Goal: Task Accomplishment & Management: Use online tool/utility

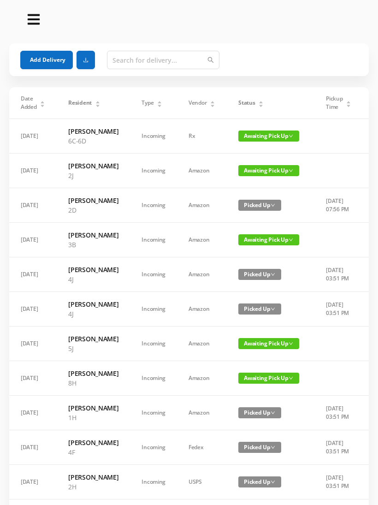
click at [57, 63] on button "Add Delivery" at bounding box center [46, 60] width 53 height 18
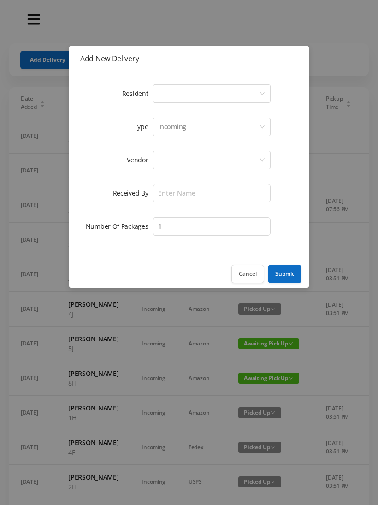
click at [262, 92] on icon "icon: down" at bounding box center [262, 94] width 6 height 6
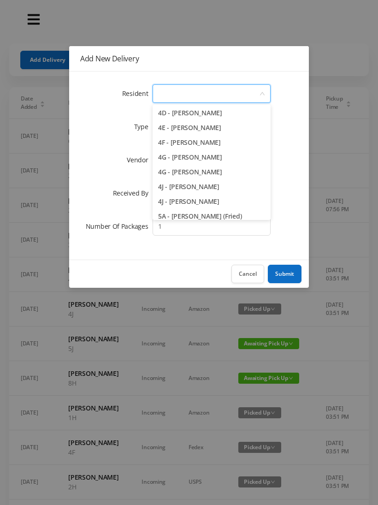
scroll to position [623, 0]
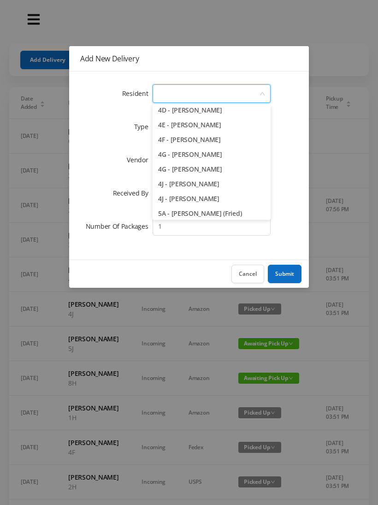
click at [216, 197] on li "4J - [PERSON_NAME]" at bounding box center [212, 198] width 118 height 15
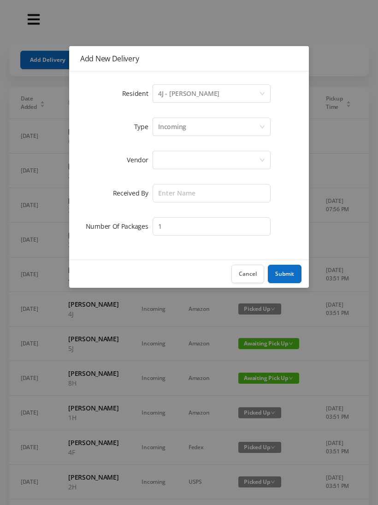
click at [248, 158] on div at bounding box center [208, 160] width 101 height 18
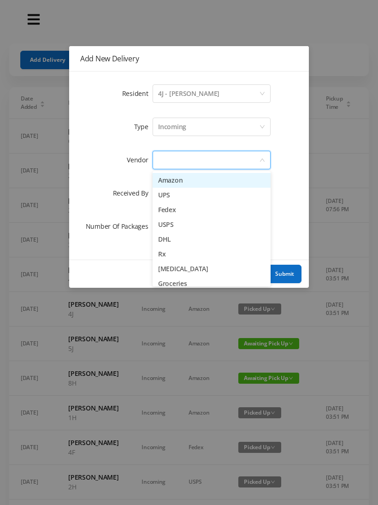
click at [189, 211] on li "Fedex" at bounding box center [212, 209] width 118 height 15
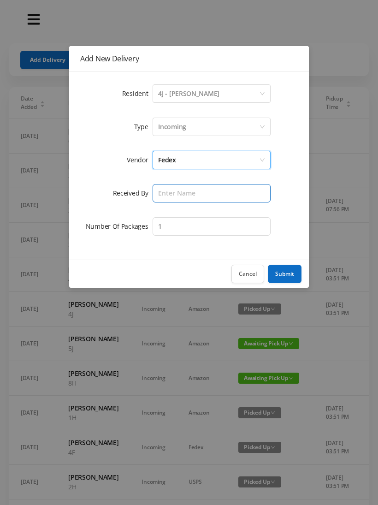
click at [224, 194] on input "text" at bounding box center [212, 193] width 118 height 18
type input "[PERSON_NAME]"
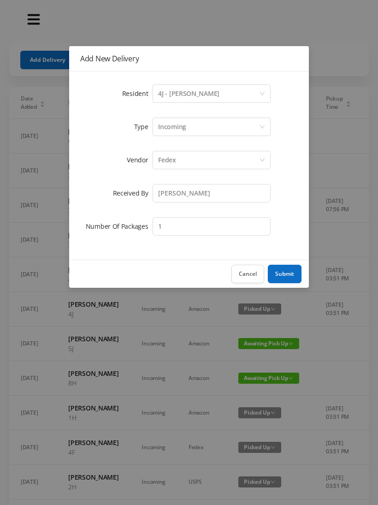
click at [287, 274] on button "Submit" at bounding box center [285, 274] width 34 height 18
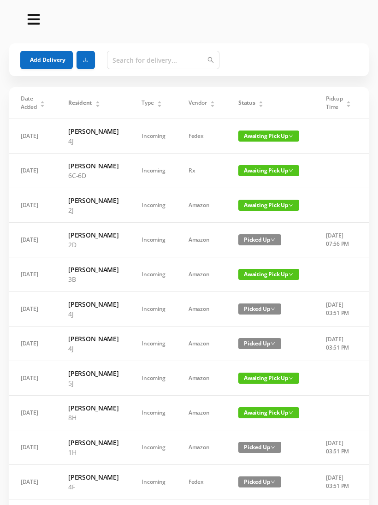
click at [61, 60] on button "Add Delivery" at bounding box center [46, 60] width 53 height 18
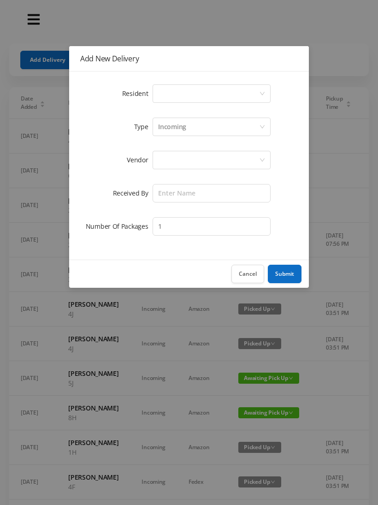
click at [256, 90] on div "Select a person" at bounding box center [208, 94] width 101 height 18
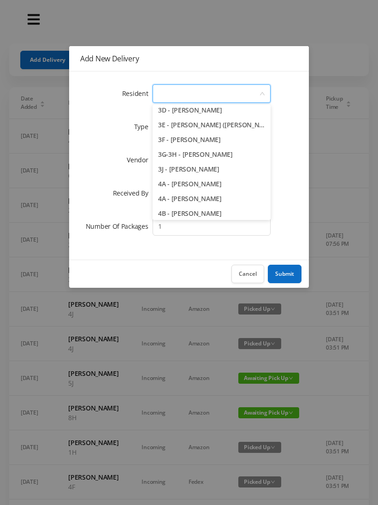
scroll to position [431, 0]
click at [203, 138] on li "3F - [PERSON_NAME]" at bounding box center [212, 140] width 118 height 15
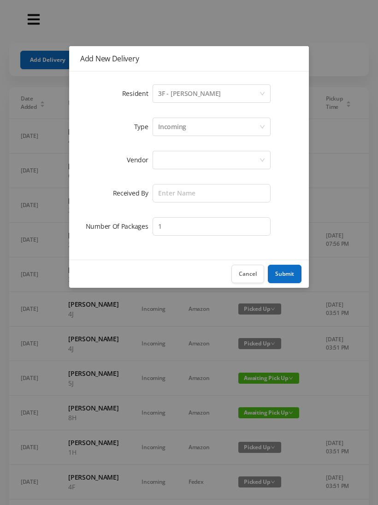
click at [223, 162] on div at bounding box center [208, 160] width 101 height 18
click at [232, 189] on input "text" at bounding box center [212, 193] width 118 height 18
click at [237, 157] on div at bounding box center [208, 160] width 101 height 18
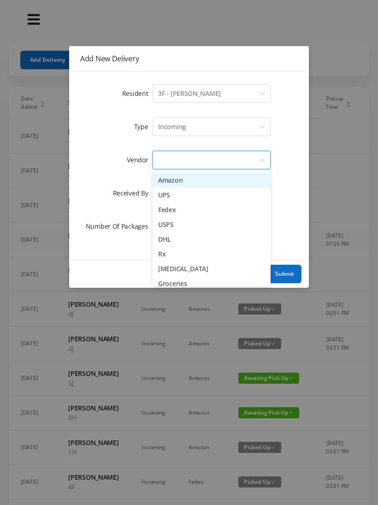
click at [179, 208] on li "Fedex" at bounding box center [212, 209] width 118 height 15
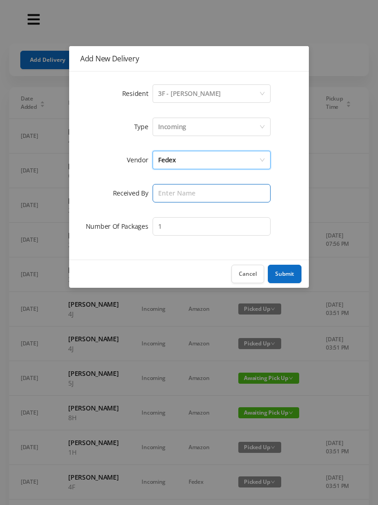
click at [216, 189] on input "text" at bounding box center [212, 193] width 118 height 18
type input "[PERSON_NAME]"
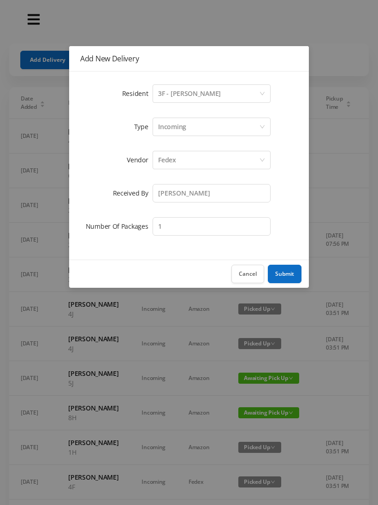
click at [286, 276] on button "Submit" at bounding box center [285, 274] width 34 height 18
